Goal: Task Accomplishment & Management: Complete application form

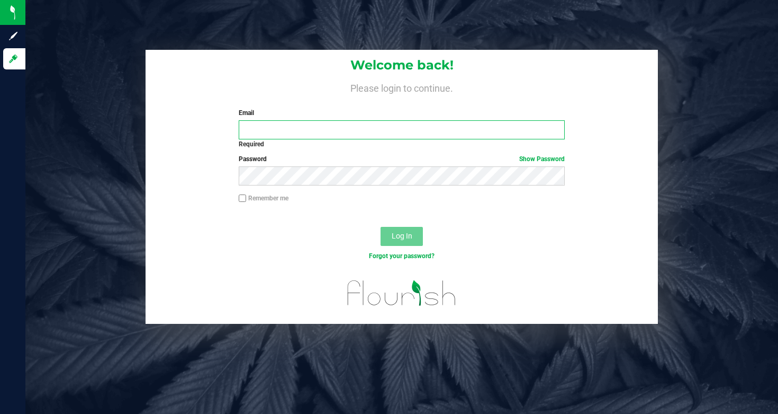
type input "[EMAIL_ADDRESS][DOMAIN_NAME]"
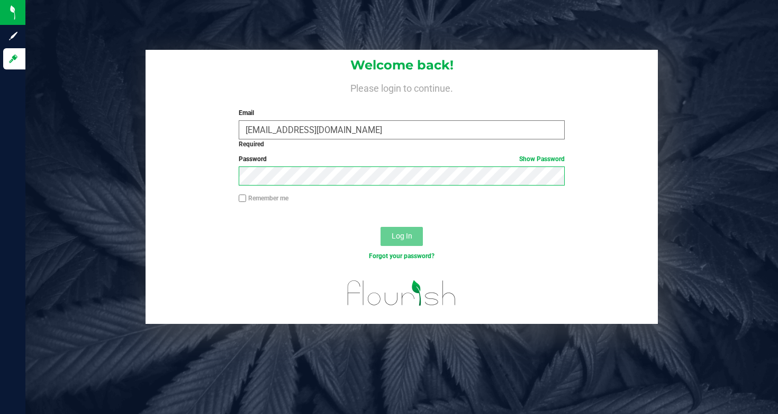
click at [402, 236] on button "Log In" at bounding box center [402, 236] width 42 height 19
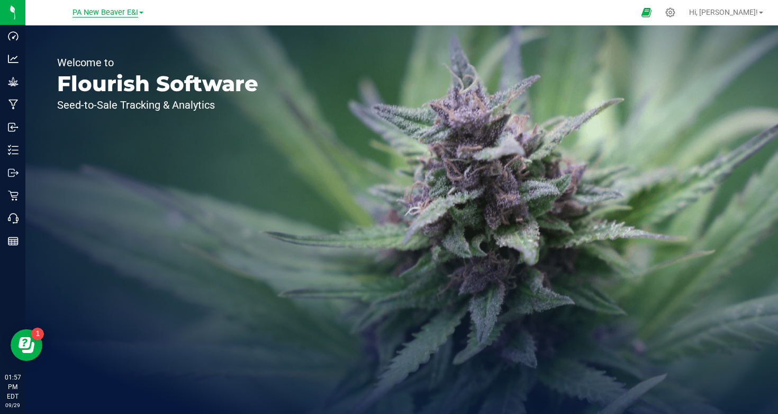
click at [97, 14] on span "PA New Beaver E&I" at bounding box center [106, 13] width 66 height 10
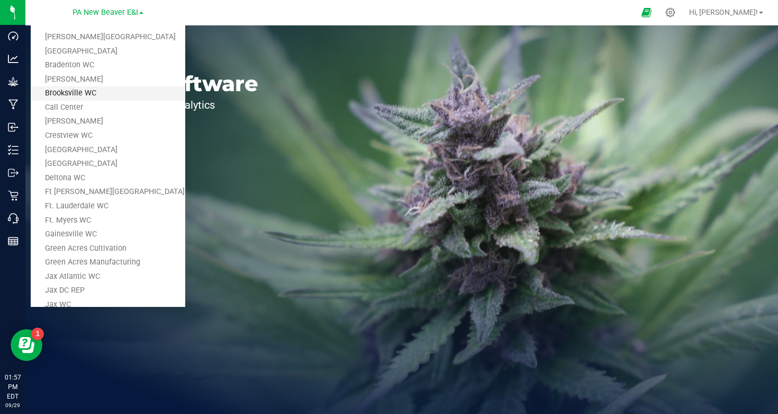
click at [88, 92] on link "Brooksville WC" at bounding box center [108, 93] width 155 height 14
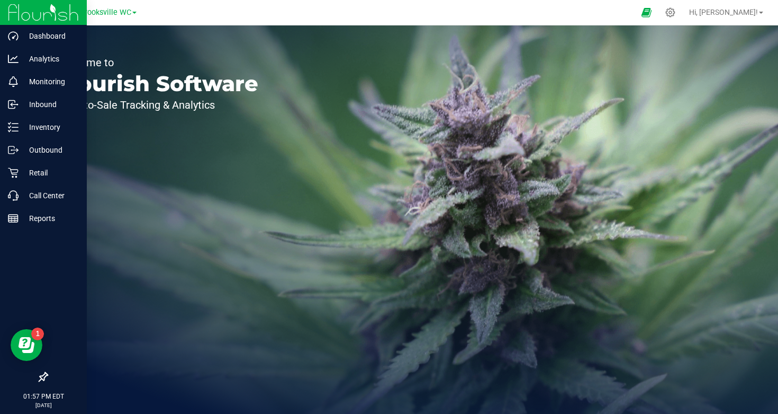
drag, startPoint x: 21, startPoint y: 365, endPoint x: 27, endPoint y: 370, distance: 7.5
click at [21, 365] on div at bounding box center [43, 298] width 87 height 136
click at [48, 376] on icon at bounding box center [43, 376] width 11 height 11
click at [38, 378] on input "checkbox" at bounding box center [38, 378] width 0 height 0
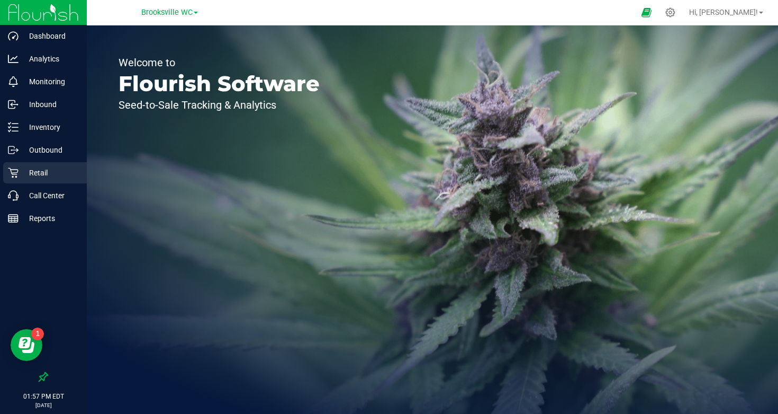
click at [39, 167] on p "Retail" at bounding box center [51, 172] width 64 height 13
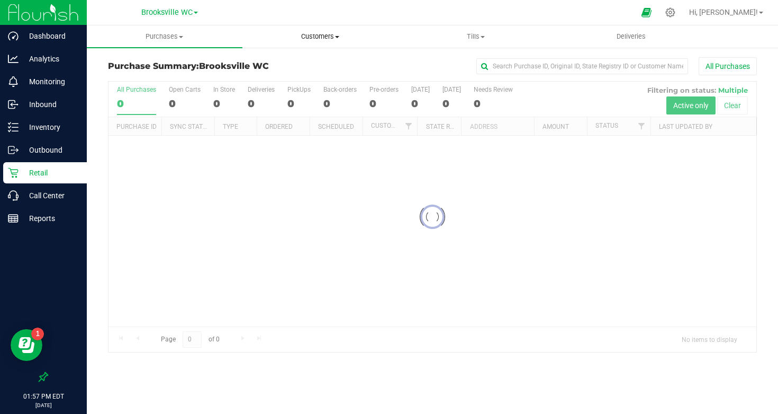
click at [327, 40] on span "Customers" at bounding box center [320, 37] width 155 height 10
click at [296, 88] on span "All physicians" at bounding box center [281, 89] width 76 height 9
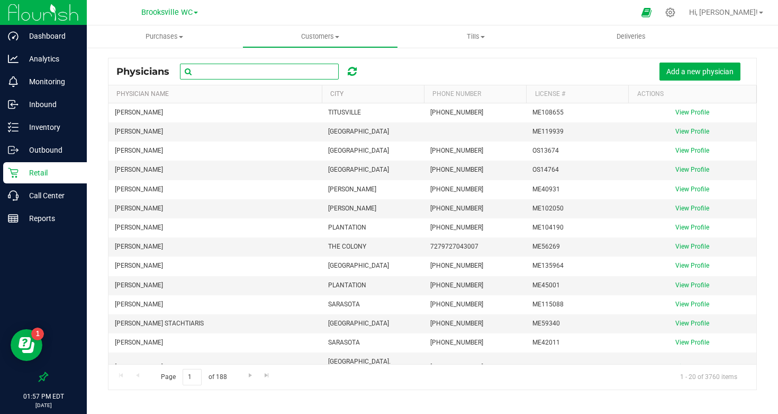
click at [268, 69] on input "text" at bounding box center [259, 72] width 159 height 16
type input "[PERSON_NAME]"
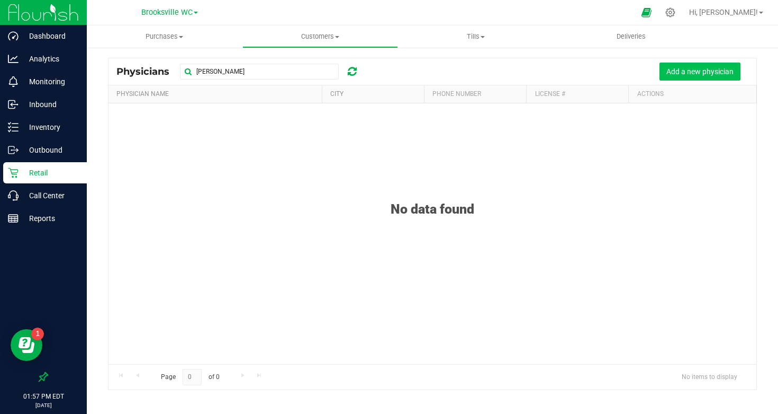
click at [677, 79] on button "Add a new physician" at bounding box center [700, 71] width 81 height 18
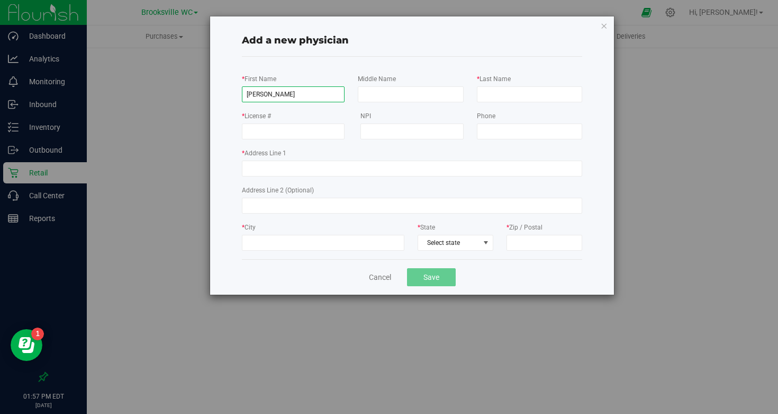
type input "[PERSON_NAME]"
type input "ME111657"
click at [507, 122] on div "Phone" at bounding box center [531, 124] width 119 height 29
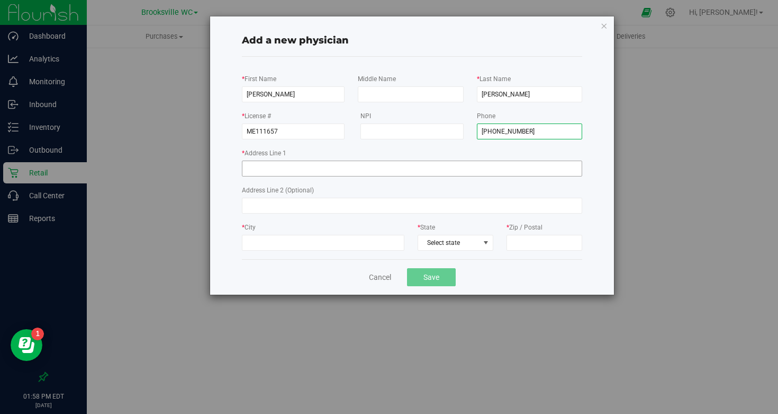
type input "[PHONE_NUMBER]"
type input "[STREET_ADDRESS]"
type input "Ocala"
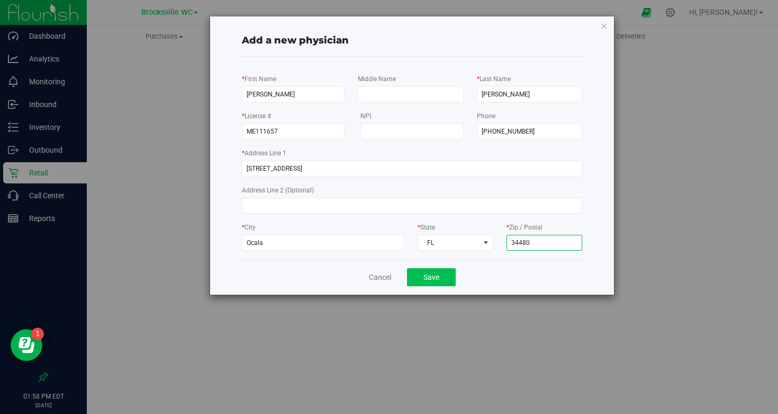
type input "34480"
click at [429, 277] on button "Save" at bounding box center [431, 277] width 49 height 18
